Goal: Obtain resource: Download file/media

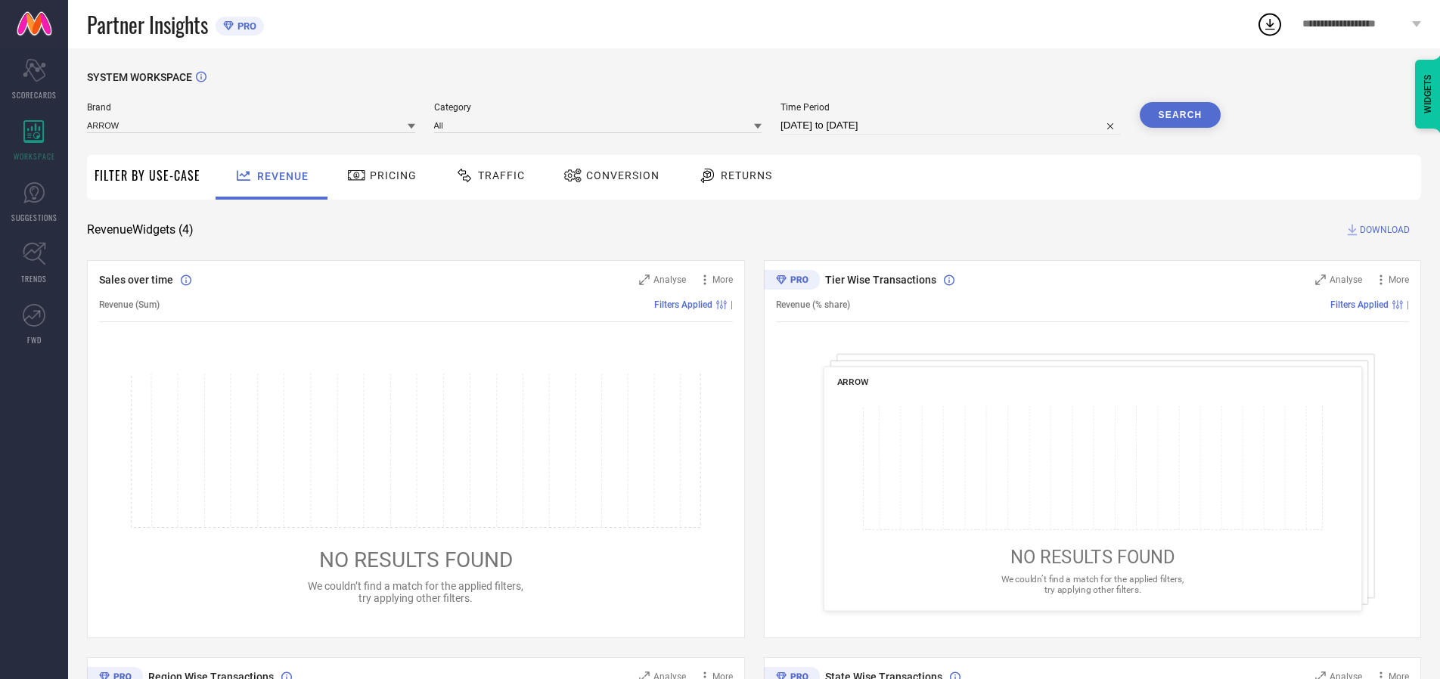
click at [486, 175] on span "Traffic" at bounding box center [501, 175] width 47 height 12
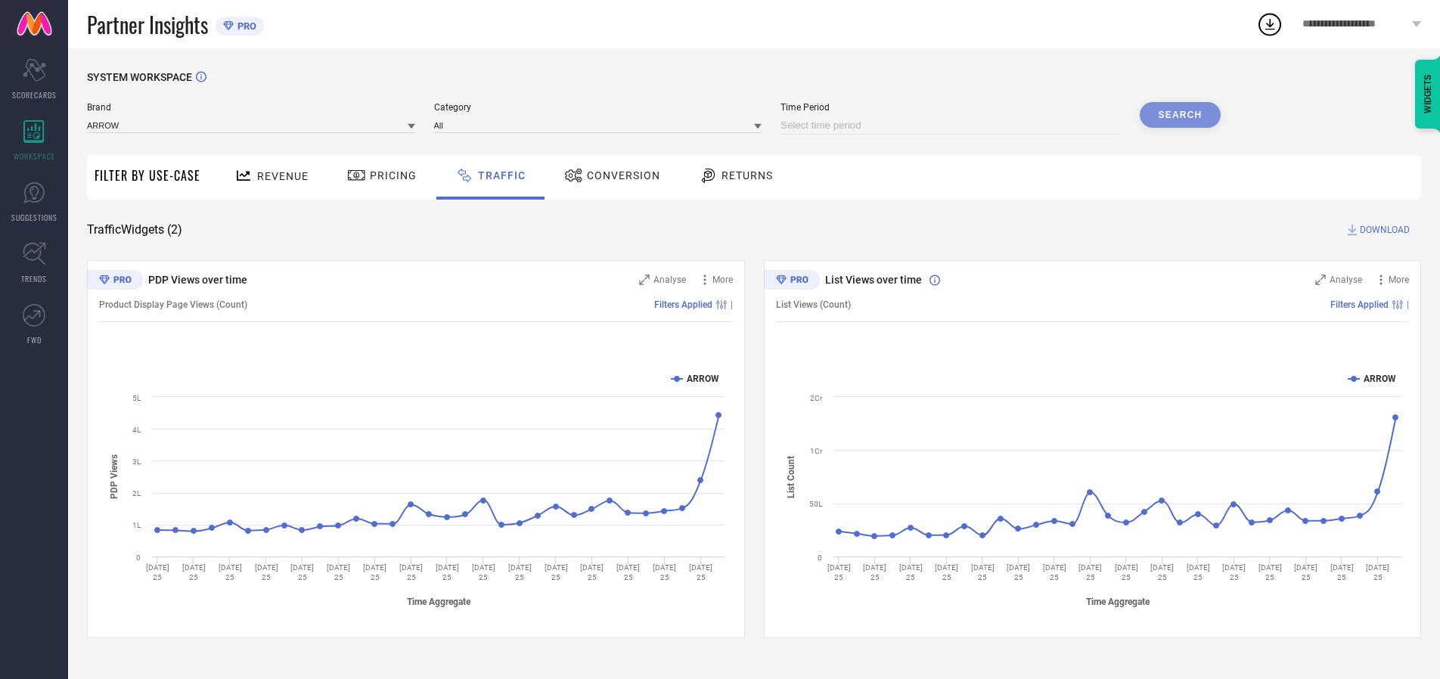
click at [953, 126] on input at bounding box center [950, 125] width 340 height 18
select select "8"
select select "2025"
select select "9"
select select "2025"
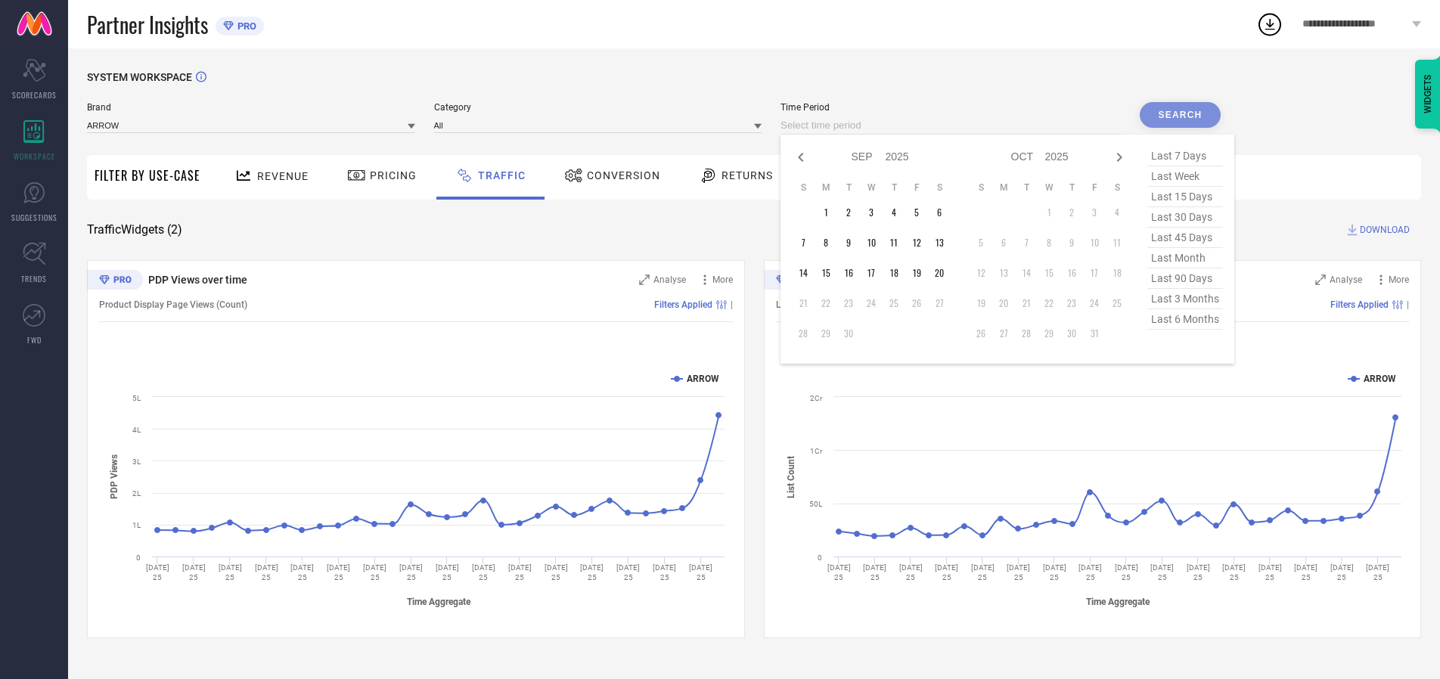
click at [944, 273] on td "20" at bounding box center [939, 273] width 23 height 23
type input "[DATE] to [DATE]"
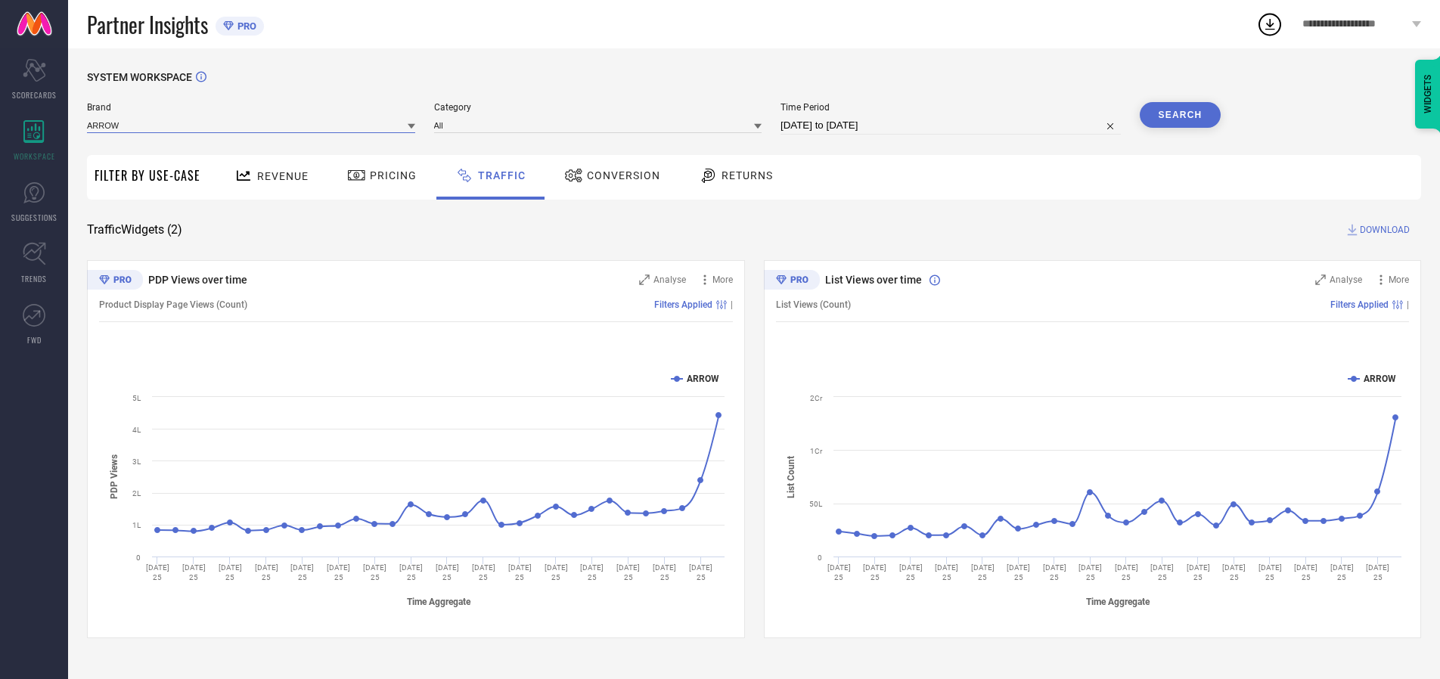
click at [252, 125] on input at bounding box center [251, 125] width 328 height 16
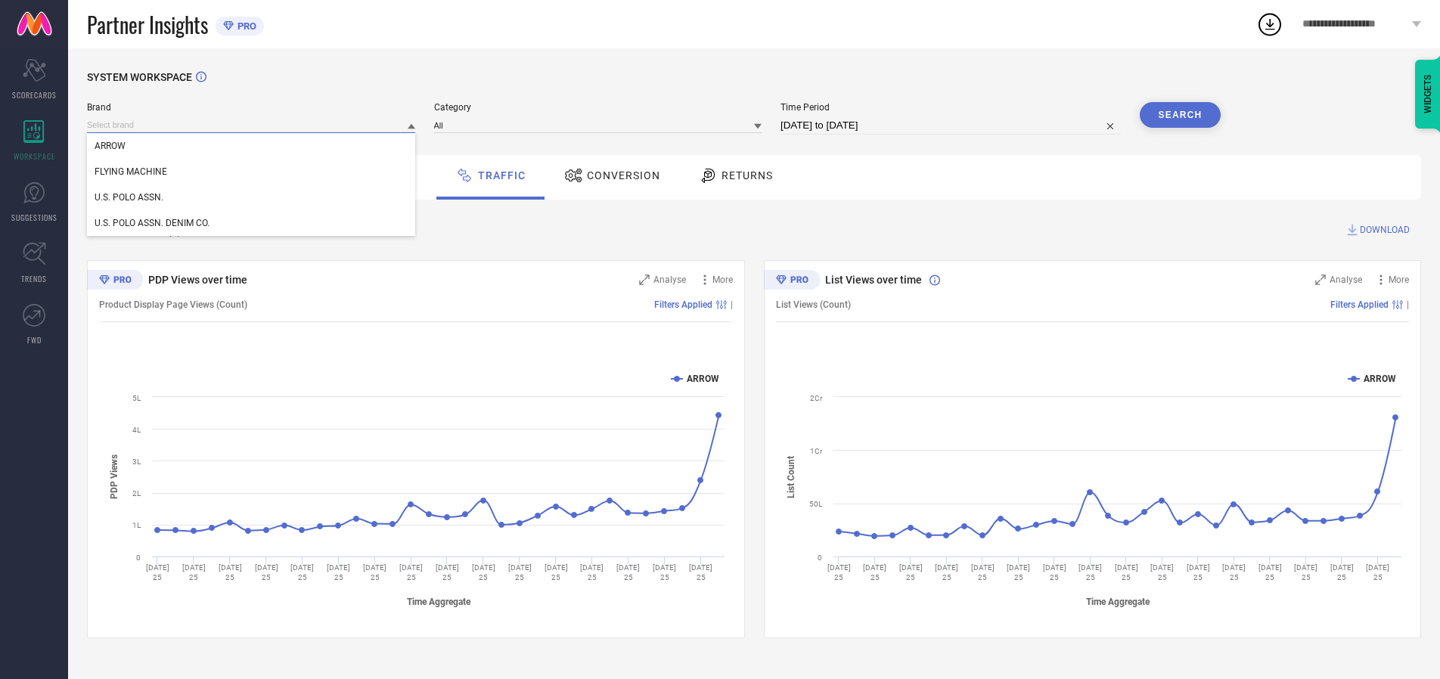
click at [252, 125] on input at bounding box center [251, 125] width 328 height 16
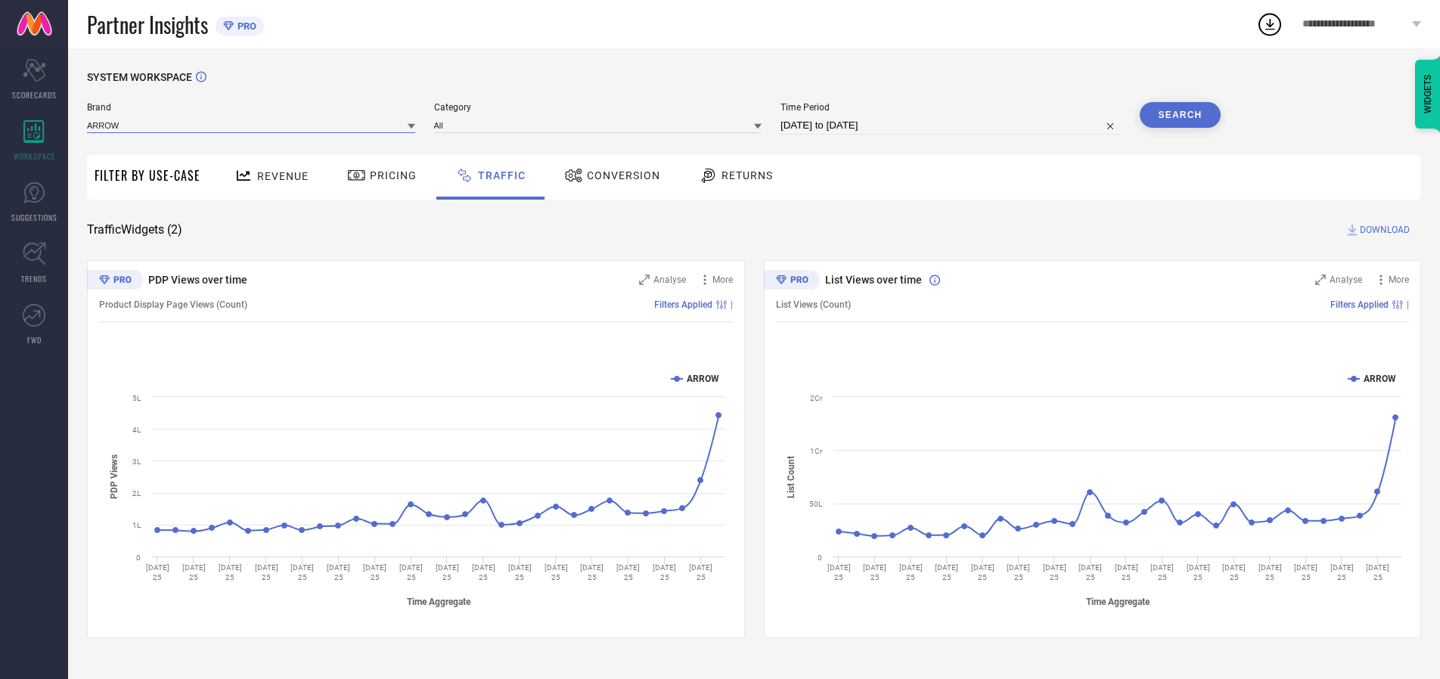
click at [252, 125] on input at bounding box center [251, 125] width 328 height 16
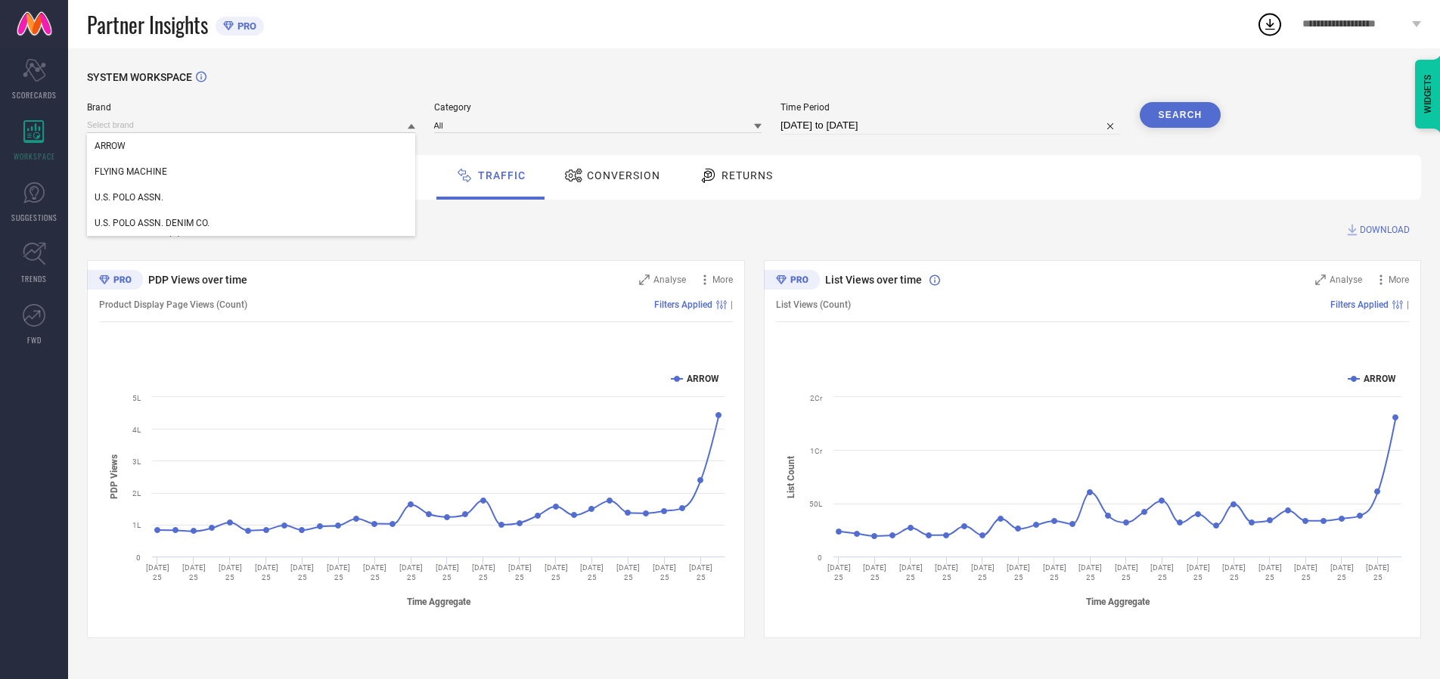
click at [252, 197] on div "U.S. POLO ASSN." at bounding box center [251, 197] width 328 height 26
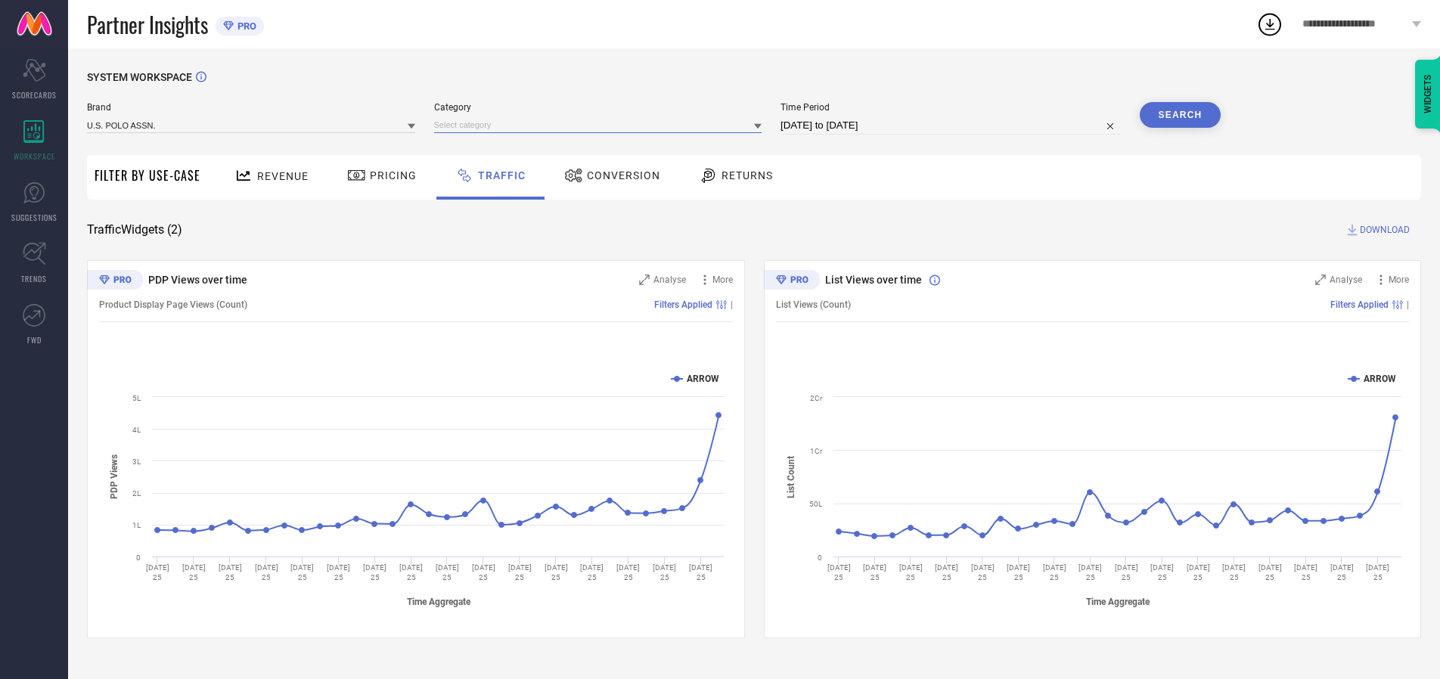
click at [601, 125] on input at bounding box center [598, 125] width 328 height 16
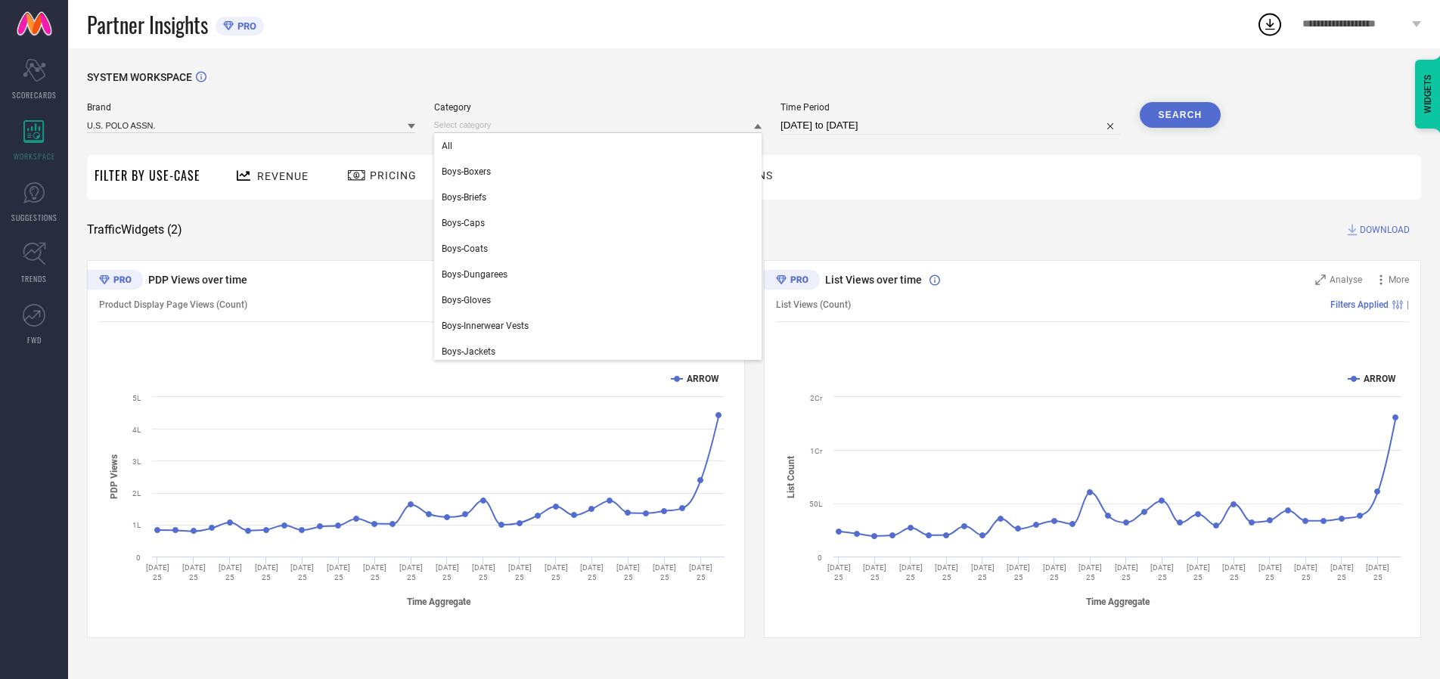
click at [601, 146] on div "All" at bounding box center [598, 146] width 328 height 26
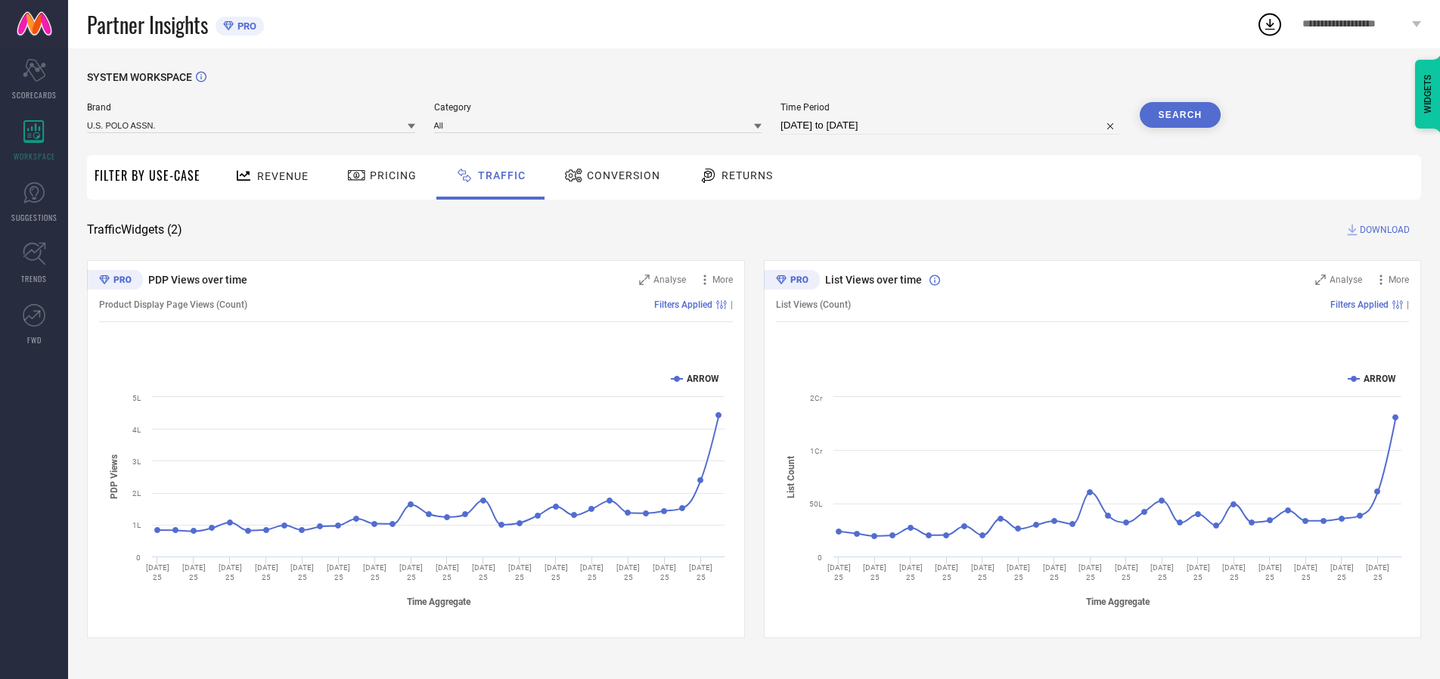
click at [1180, 115] on button "Search" at bounding box center [1181, 115] width 82 height 26
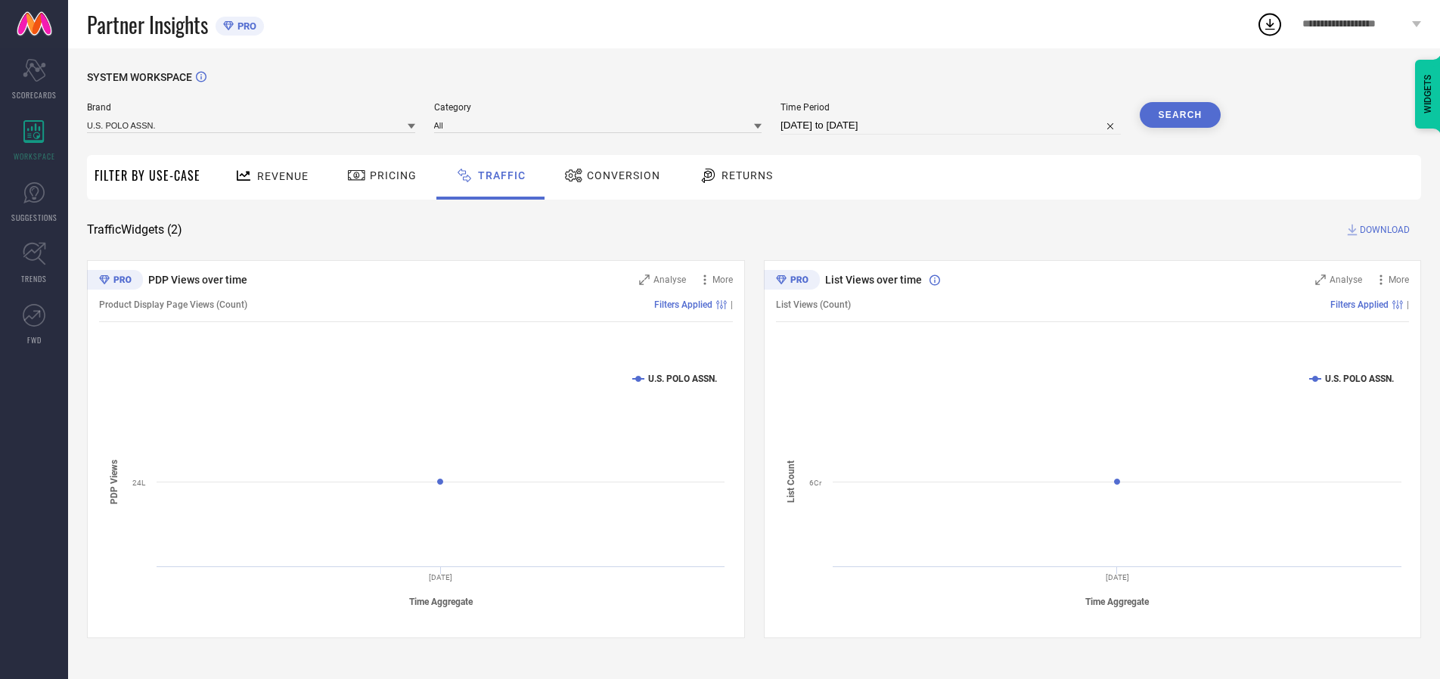
click at [1382, 230] on span "DOWNLOAD" at bounding box center [1385, 229] width 50 height 15
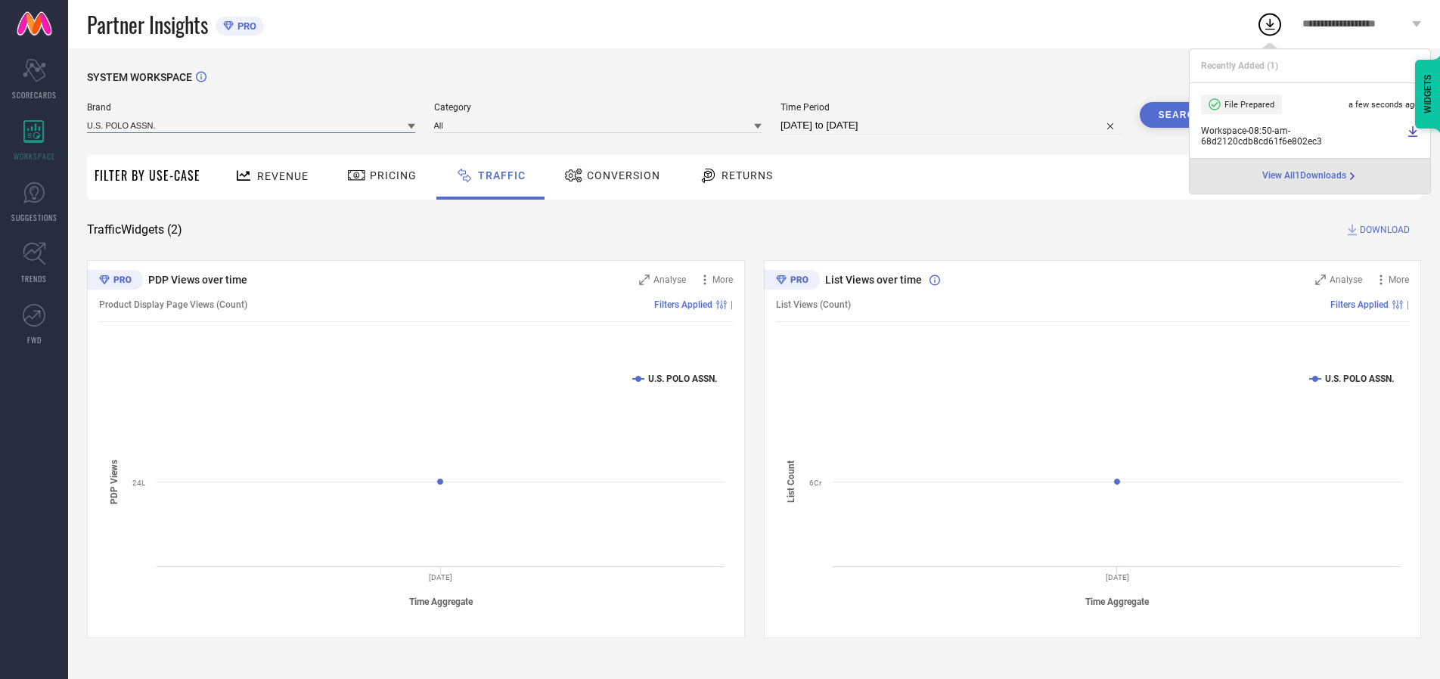
click at [252, 125] on input at bounding box center [251, 125] width 328 height 16
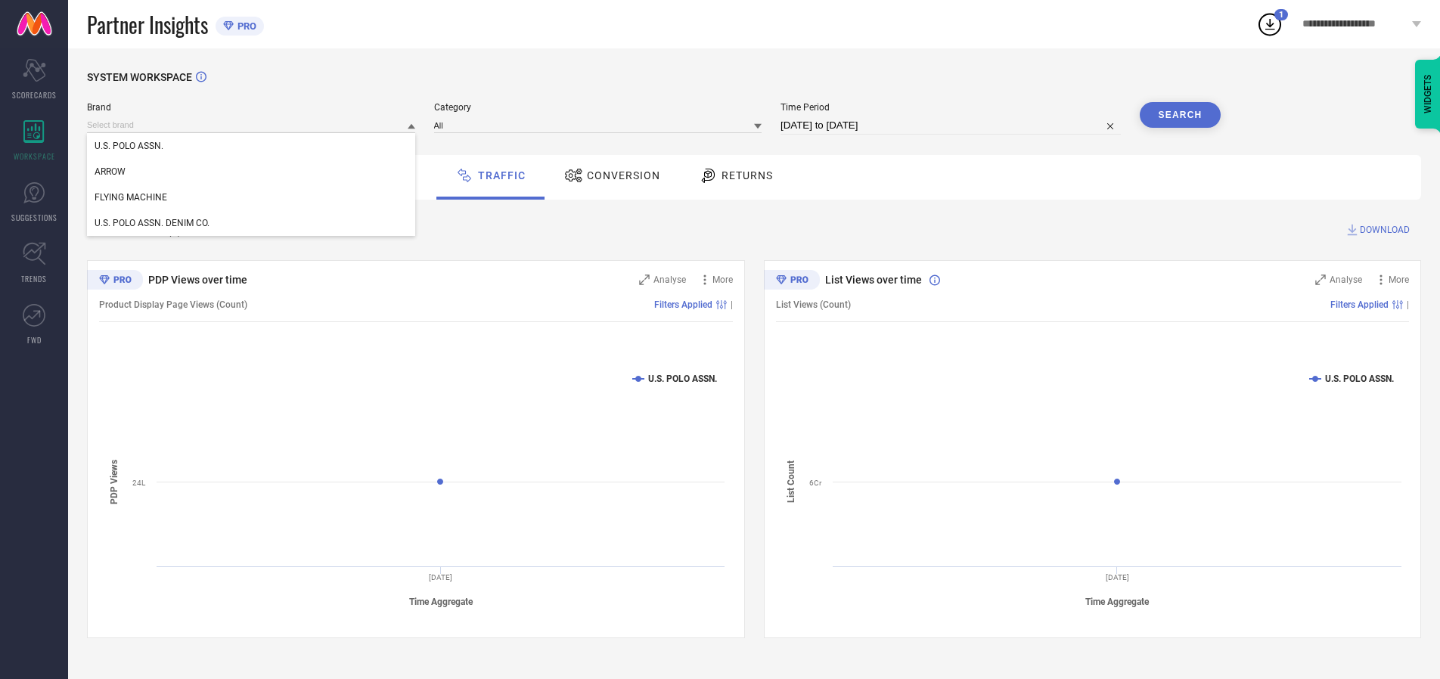
click at [252, 223] on div "U.S. POLO ASSN. DENIM CO." at bounding box center [251, 223] width 328 height 26
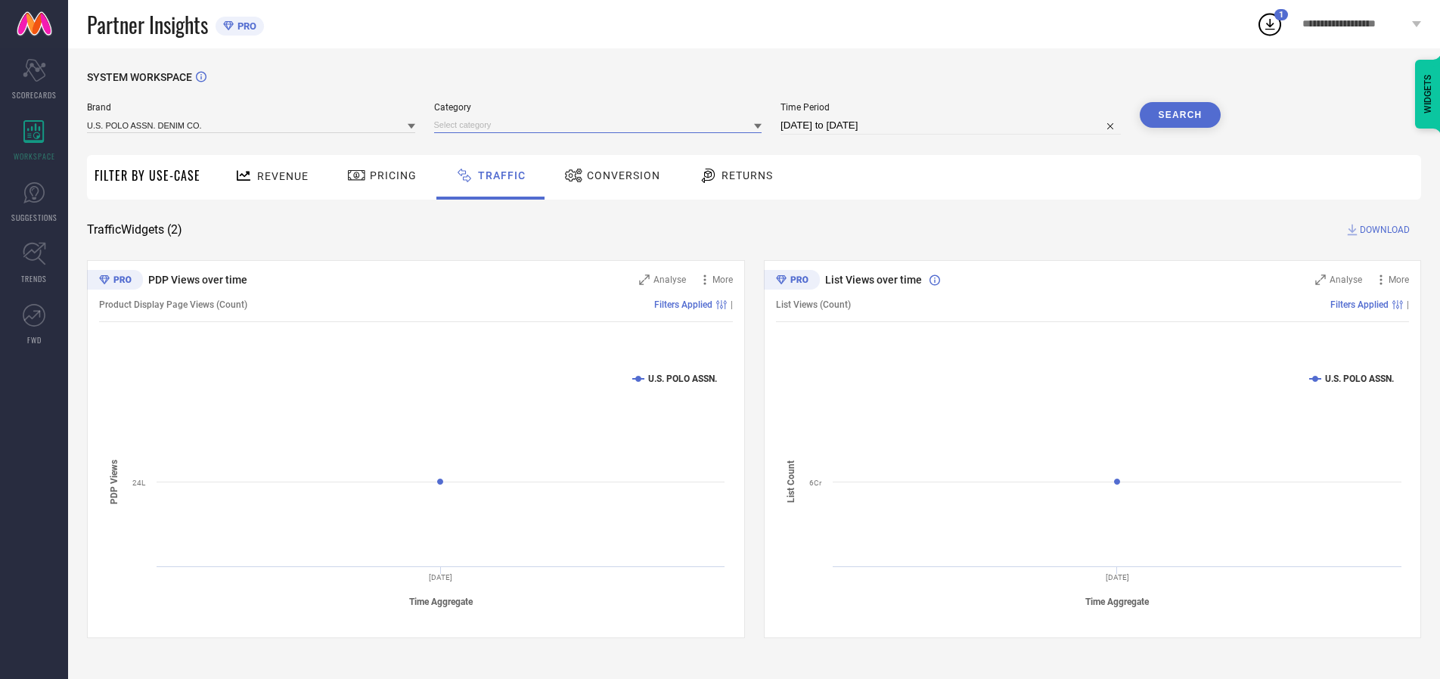
click at [601, 125] on input at bounding box center [598, 125] width 328 height 16
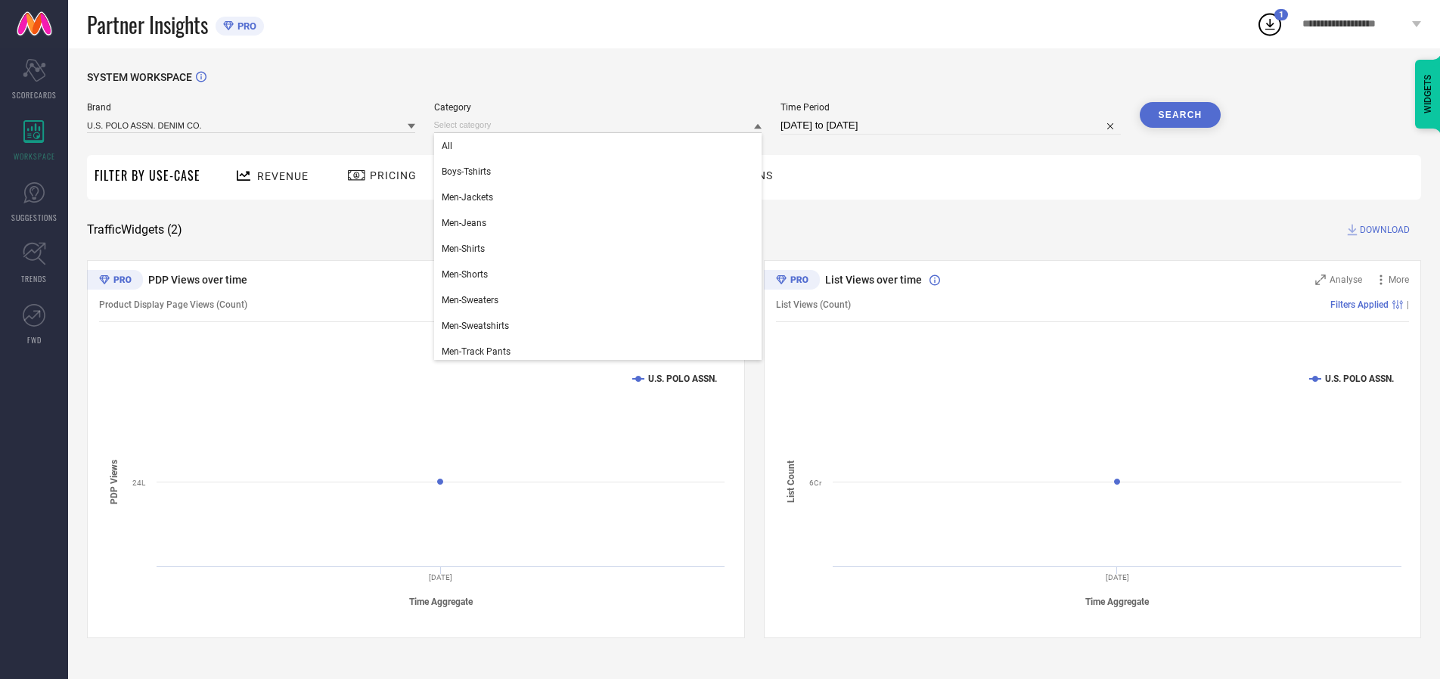
click at [601, 146] on div "All" at bounding box center [598, 146] width 328 height 26
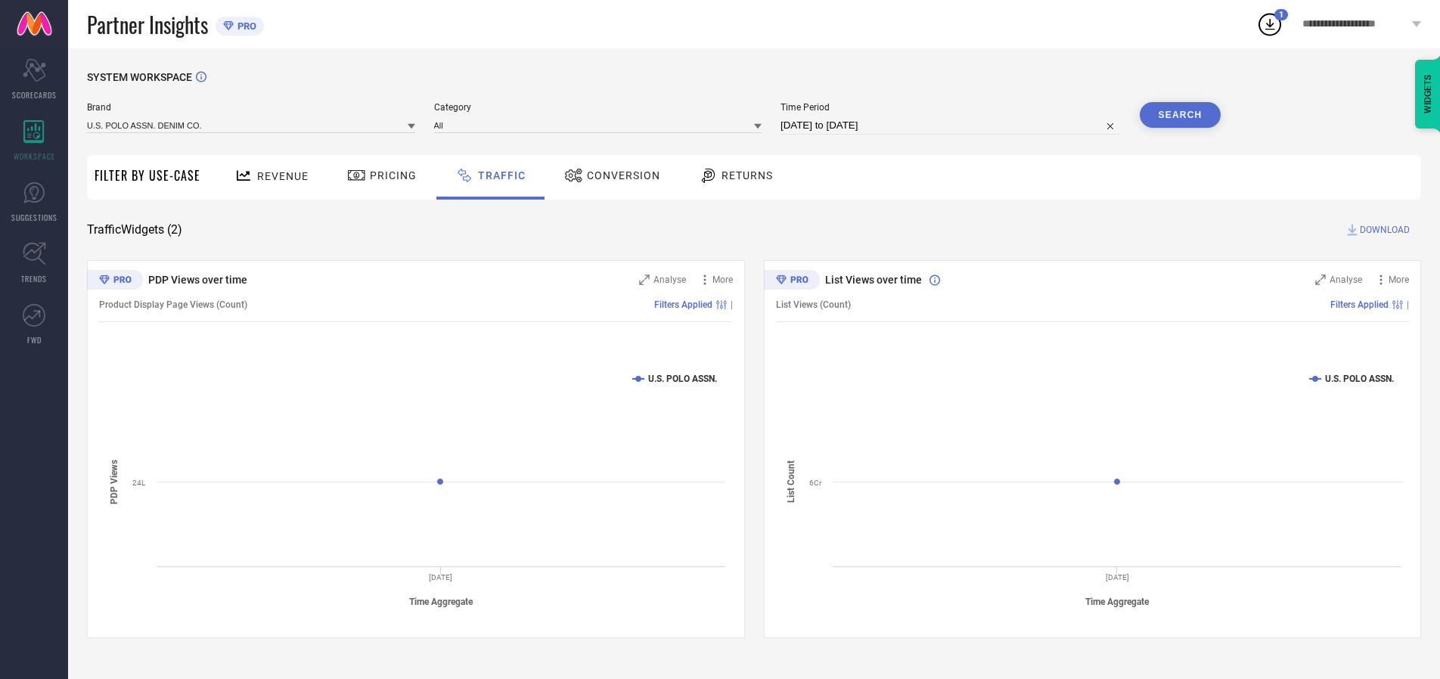
click at [1180, 115] on button "Search" at bounding box center [1181, 115] width 82 height 26
click at [1382, 230] on span "DOWNLOAD" at bounding box center [1385, 229] width 50 height 15
